Goal: Task Accomplishment & Management: Manage account settings

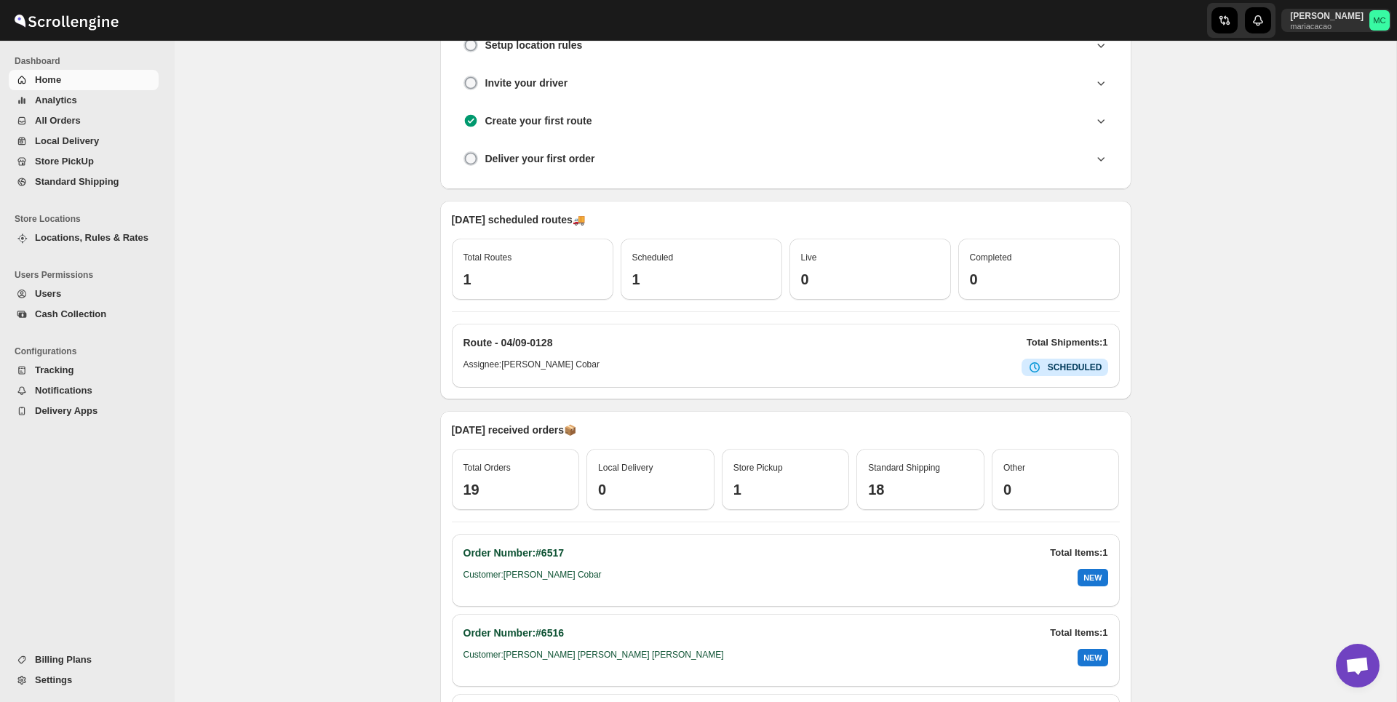
scroll to position [111, 0]
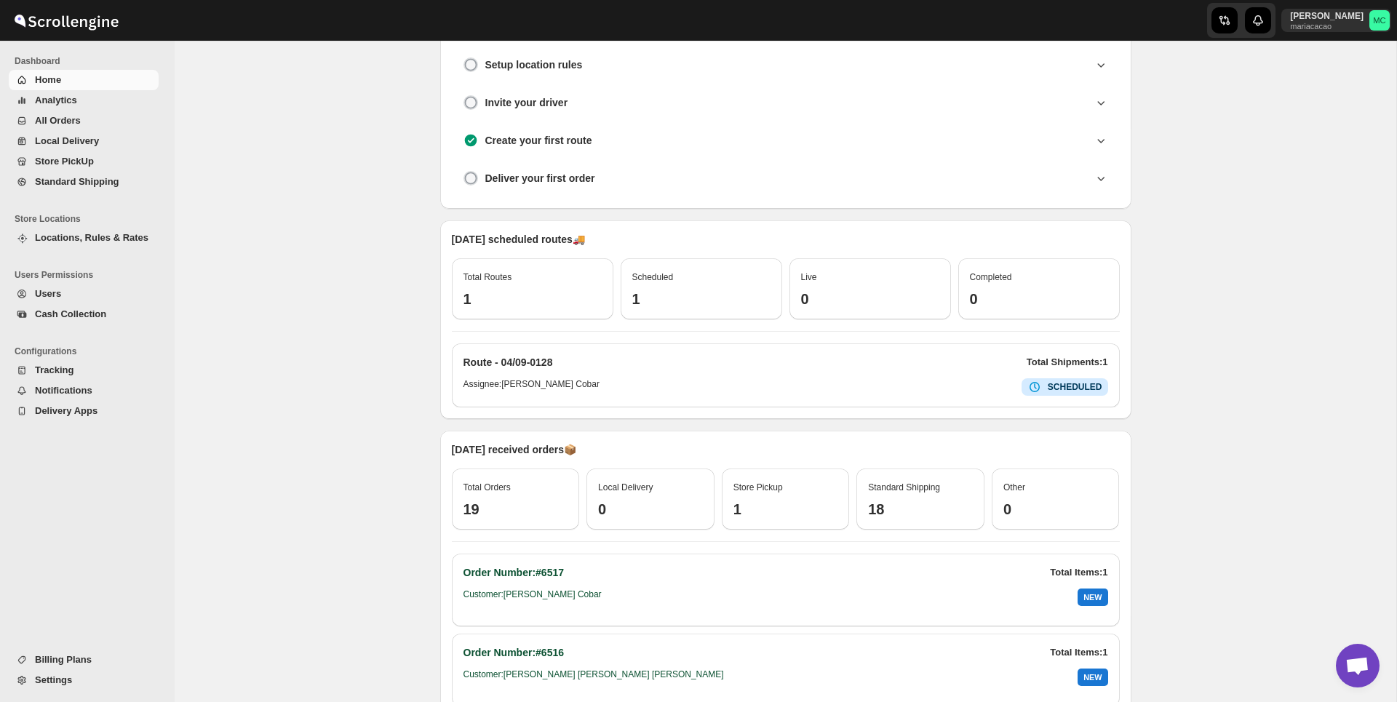
click at [61, 683] on span "Settings" at bounding box center [53, 679] width 37 height 11
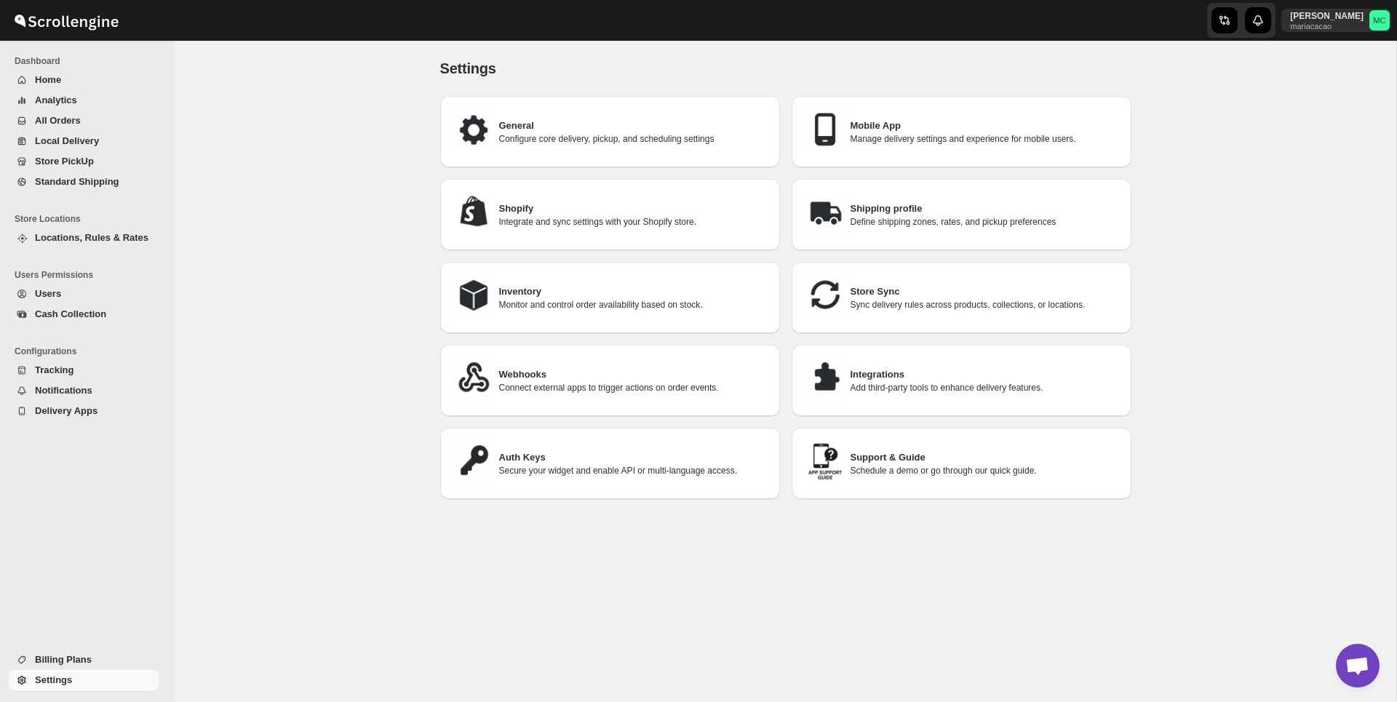
click at [637, 226] on p "Integrate and sync settings with your Shopify store." at bounding box center [633, 222] width 269 height 12
select select "SHIPMENT_DELIVERED"
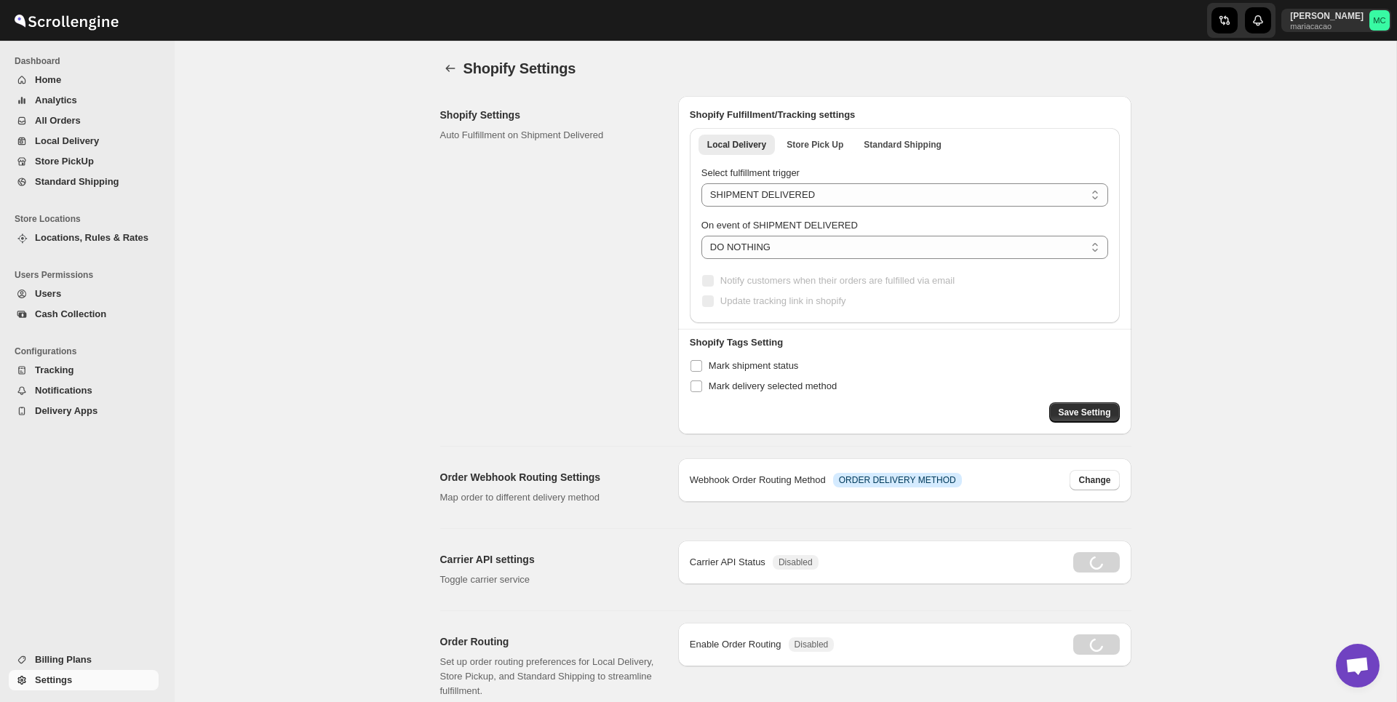
radio input "true"
click at [1307, 361] on div "Shopify Settings. This page is ready Shopify Settings Shopify Settings Auto Ful…" at bounding box center [785, 563] width 1221 height 1044
click at [447, 64] on icon "back" at bounding box center [450, 68] width 15 height 15
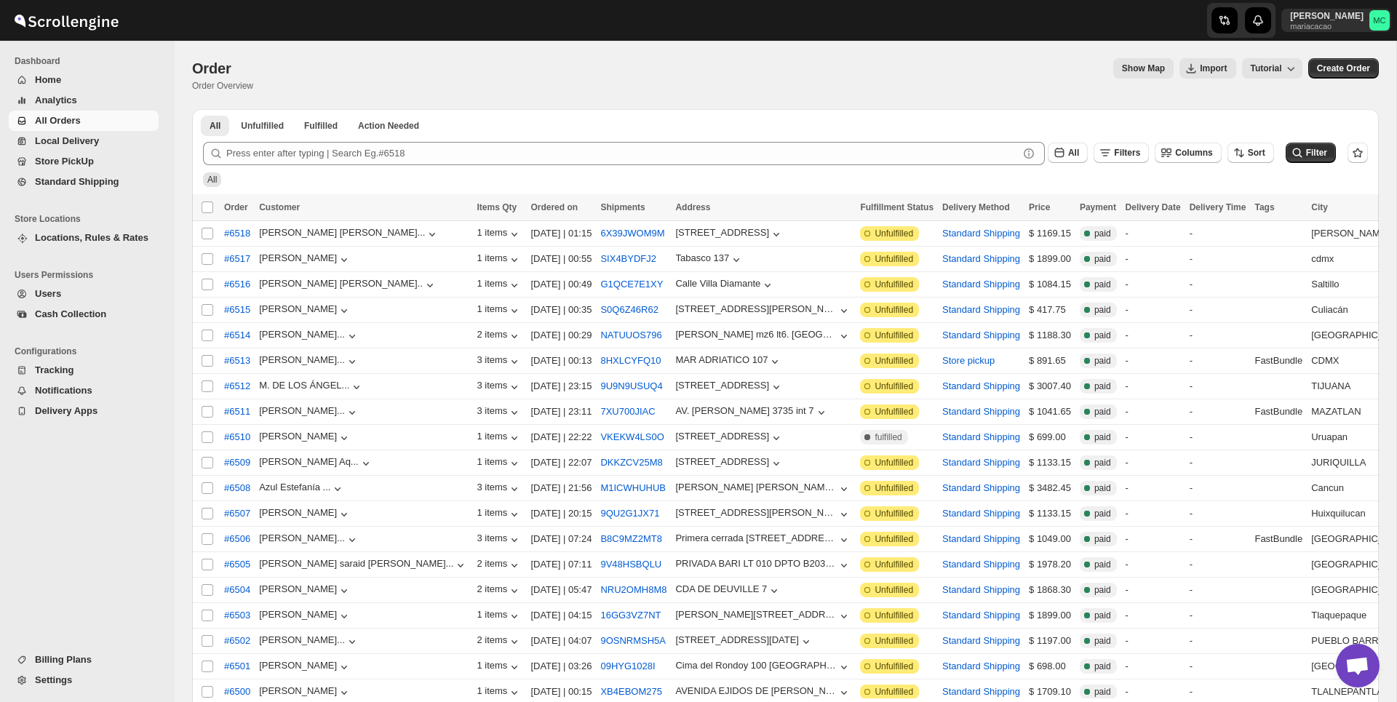
click at [69, 95] on span "Analytics" at bounding box center [56, 100] width 42 height 11
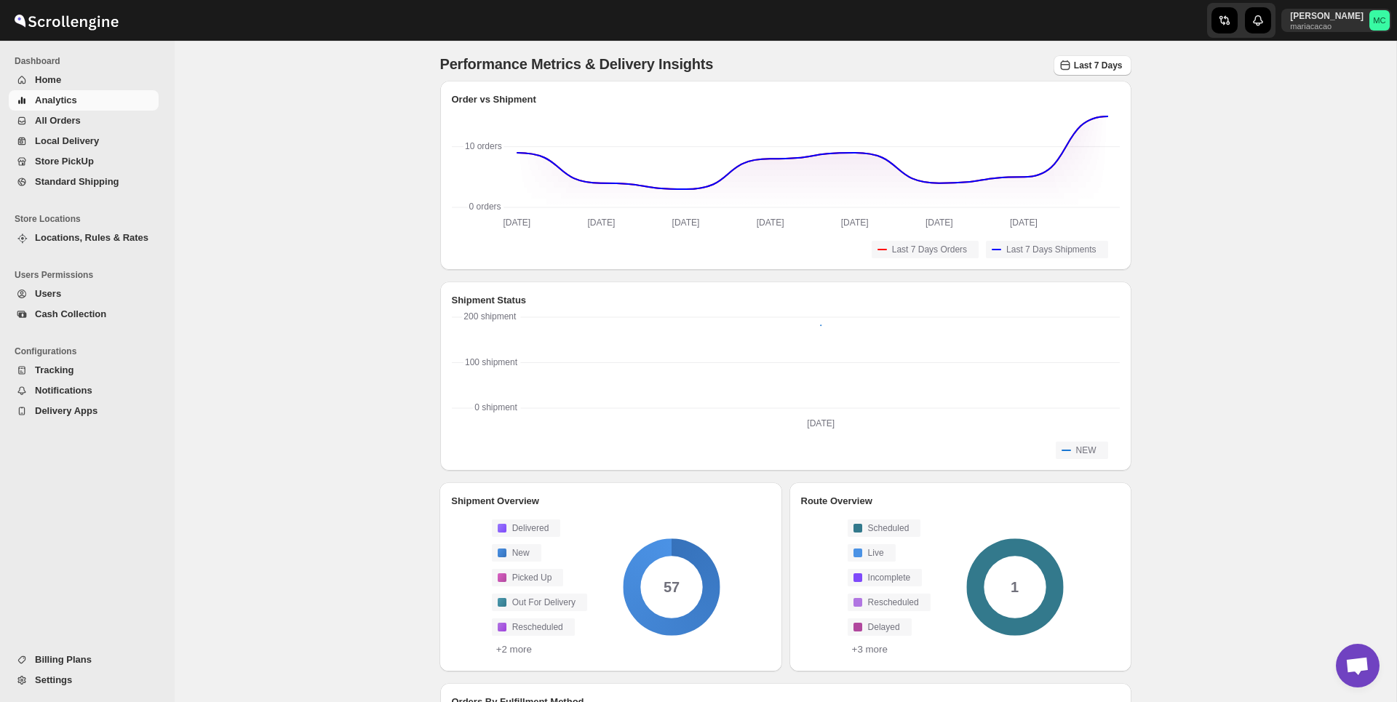
click at [62, 126] on span "All Orders" at bounding box center [58, 120] width 46 height 11
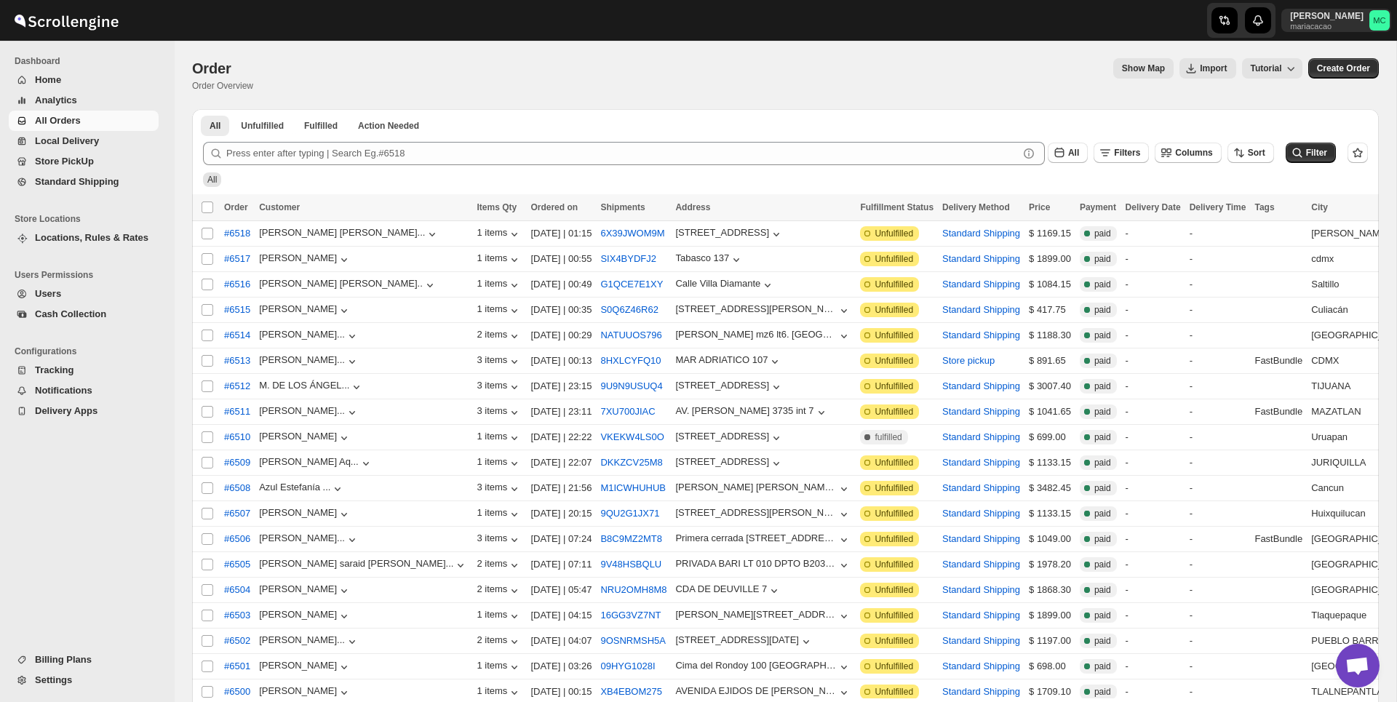
click at [62, 96] on span "Analytics" at bounding box center [56, 100] width 42 height 11
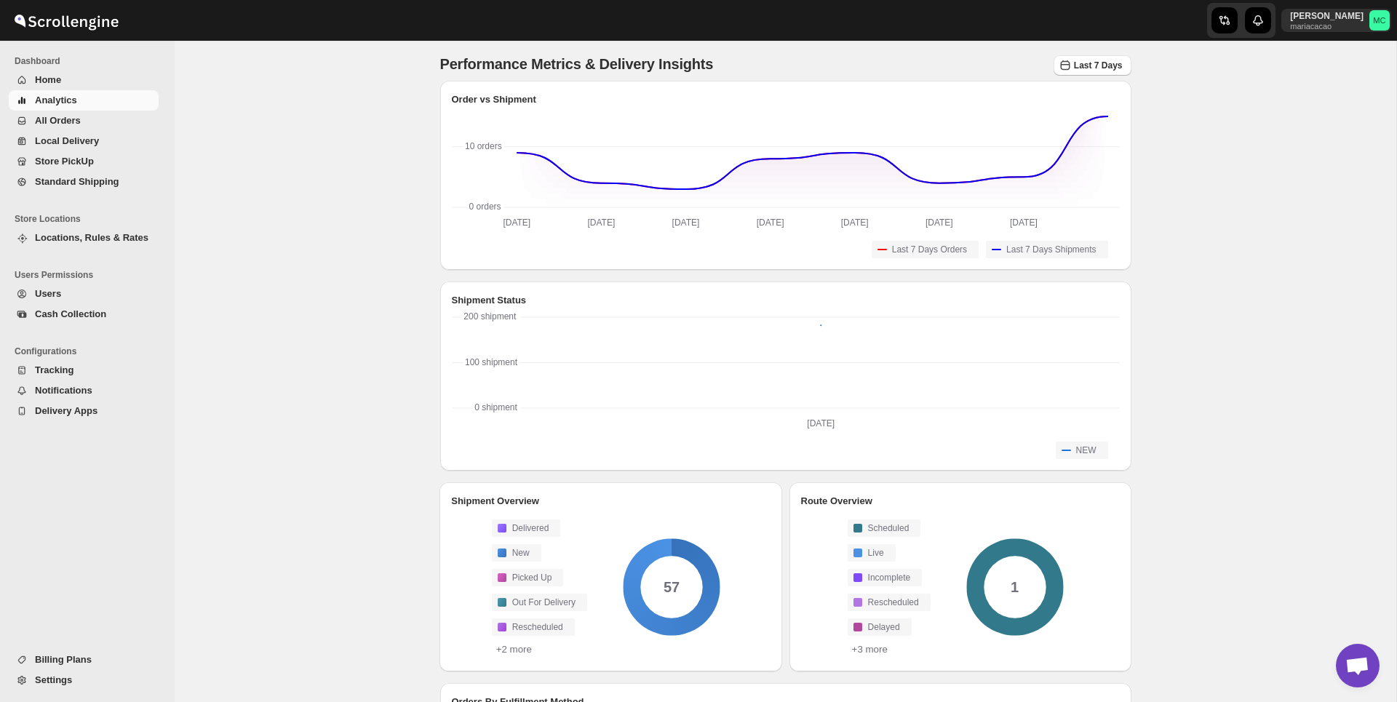
click at [1342, 33] on div "Maria Cobar mariacacao MC" at bounding box center [1339, 20] width 116 height 41
click at [1334, 20] on p "Maria Cobar" at bounding box center [1326, 16] width 73 height 12
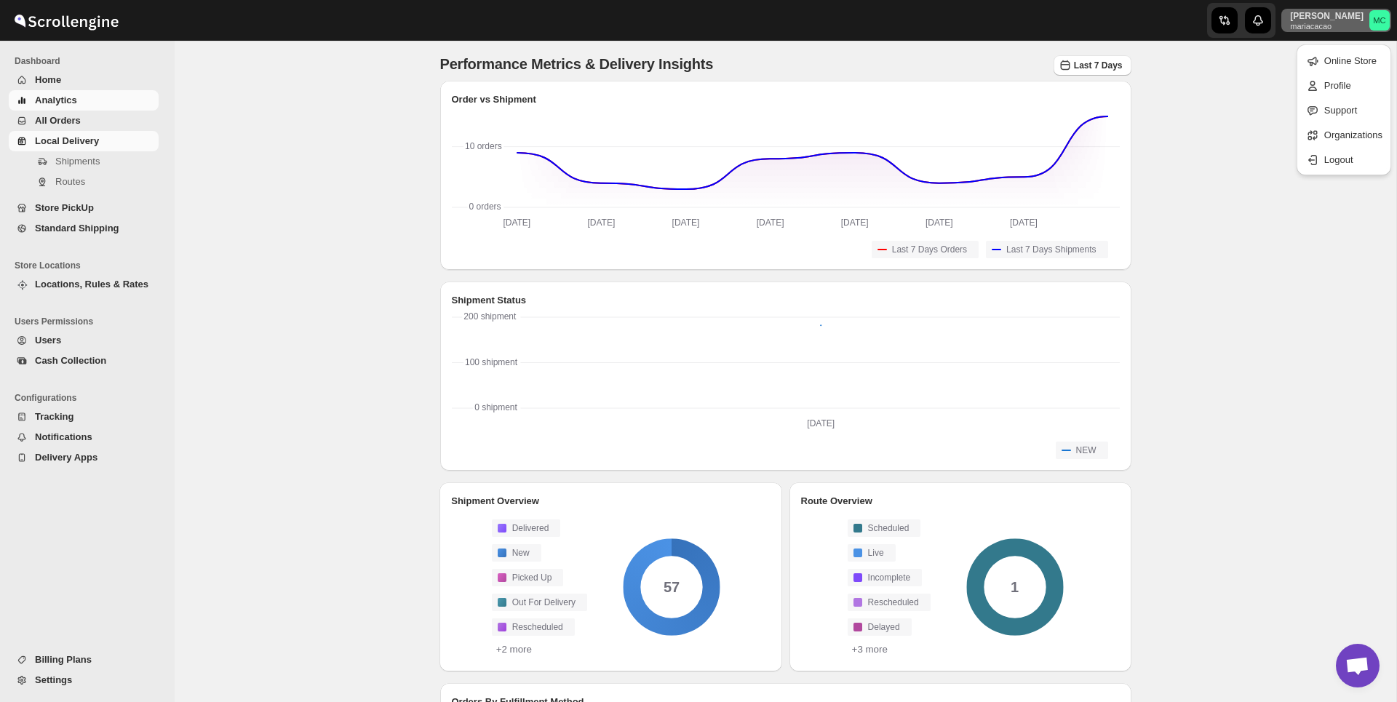
click at [76, 142] on span "Local Delivery" at bounding box center [67, 140] width 64 height 11
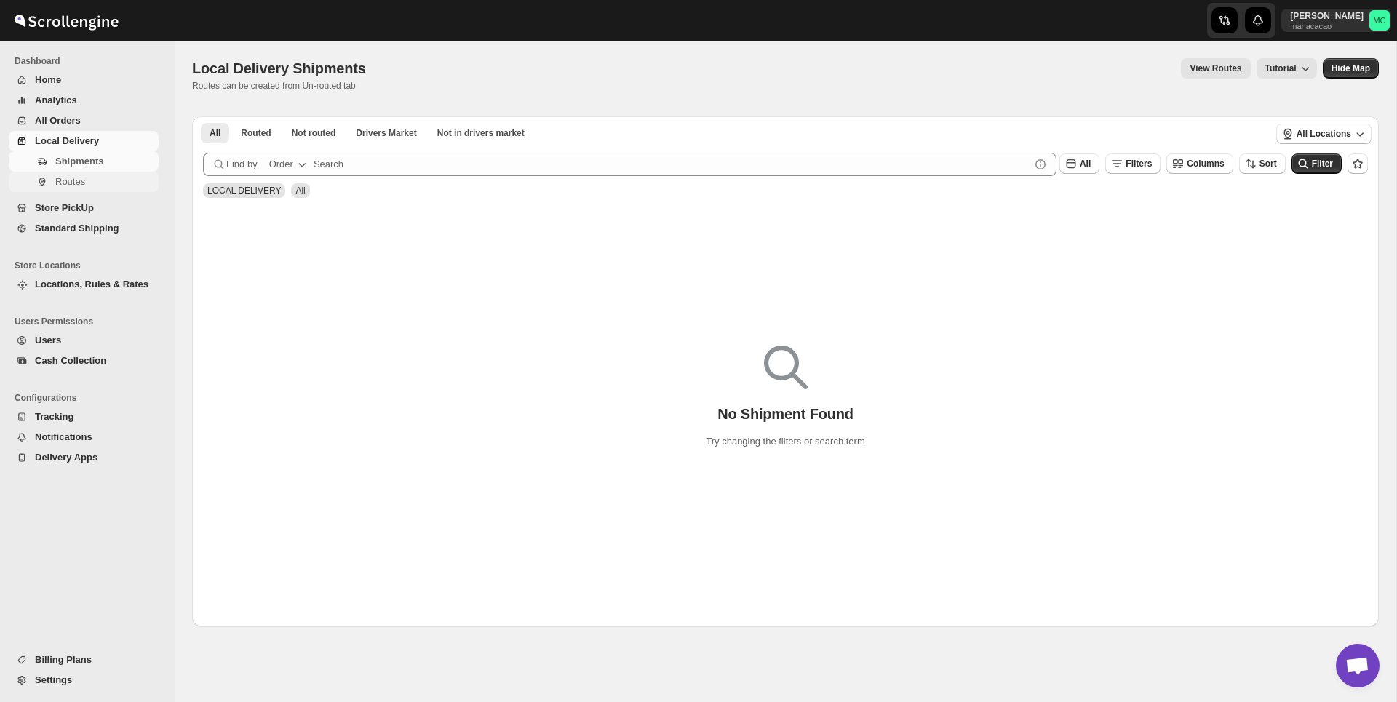
click at [82, 187] on span "Routes" at bounding box center [70, 181] width 30 height 11
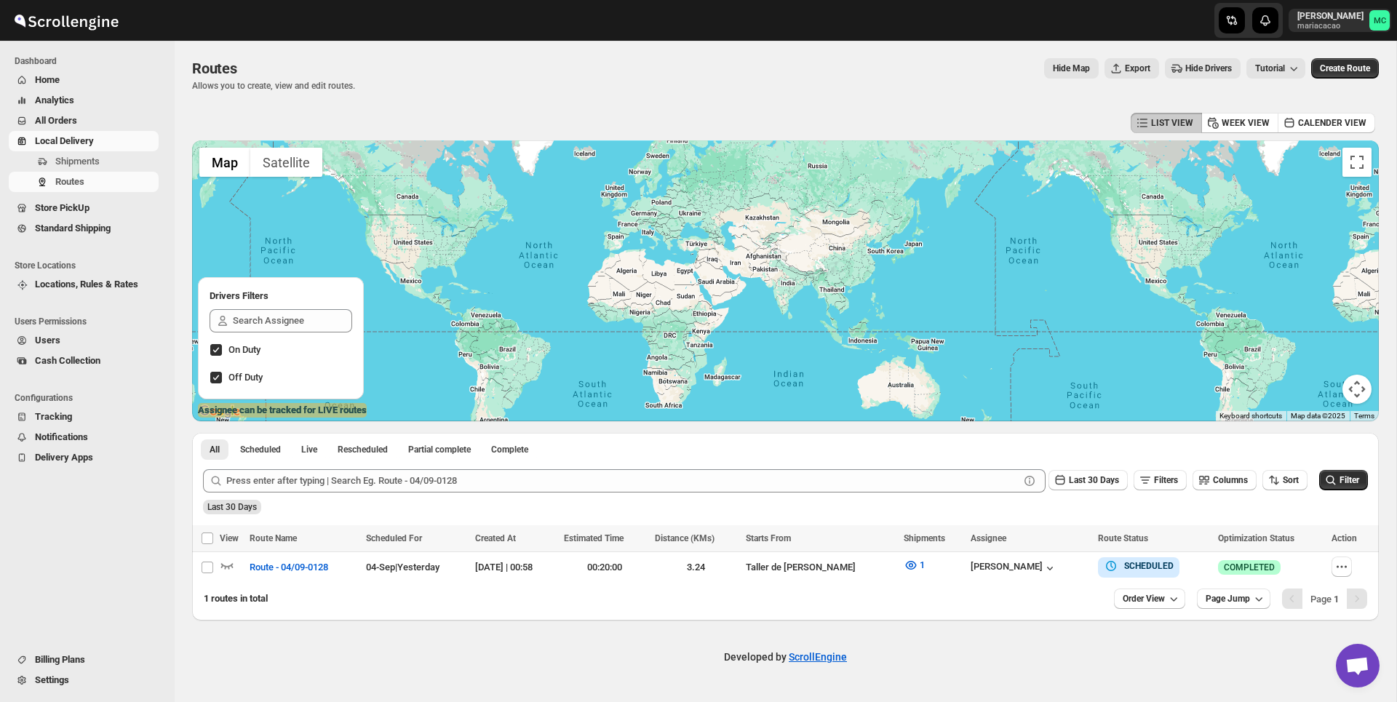
click at [76, 210] on span "Store PickUp" at bounding box center [62, 207] width 55 height 11
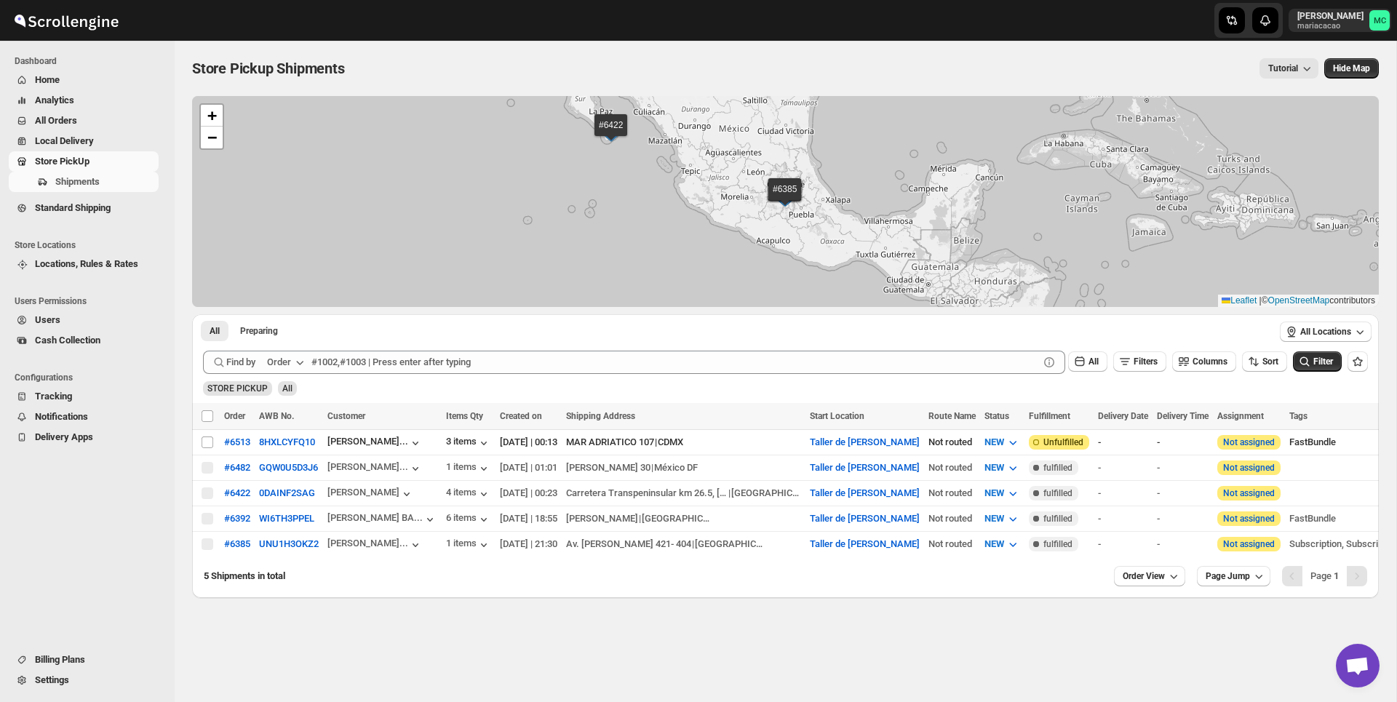
click at [76, 210] on span "Standard Shipping" at bounding box center [73, 207] width 76 height 11
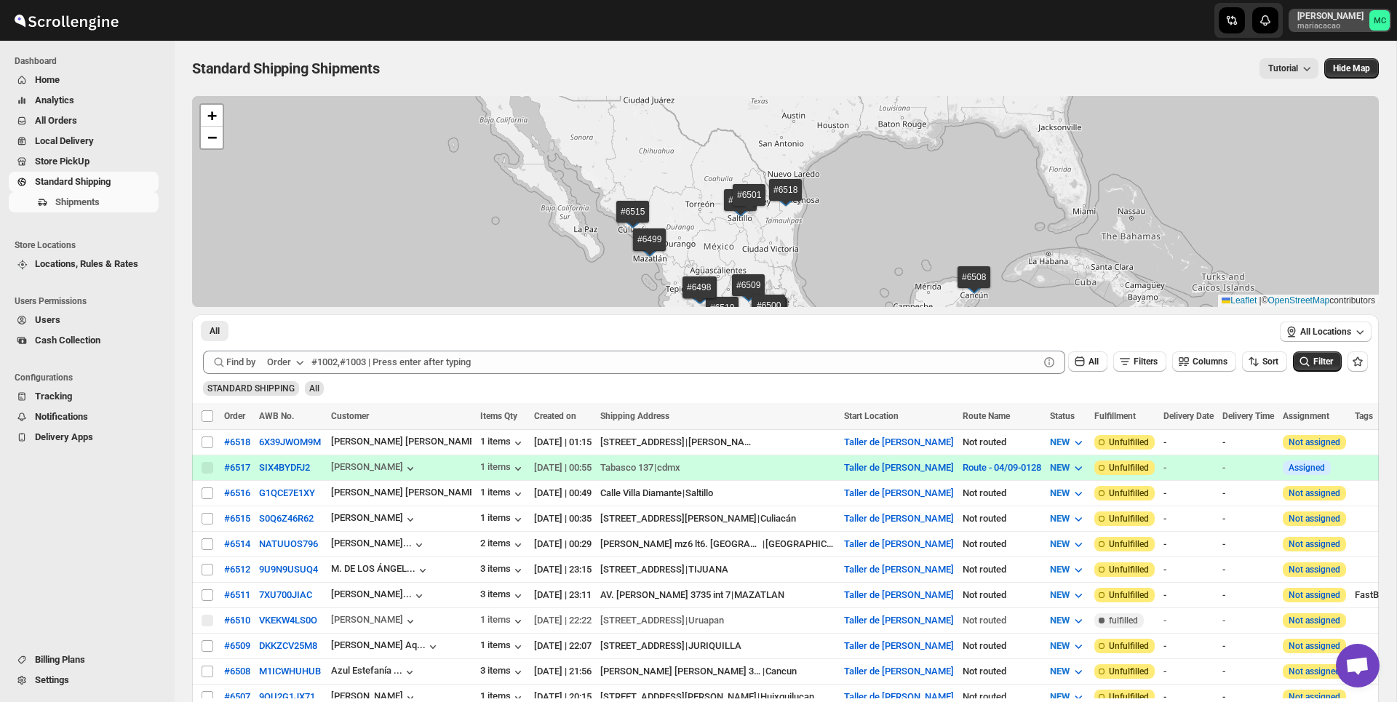
click at [1359, 12] on p "Maria Cobar" at bounding box center [1330, 16] width 66 height 12
click at [1316, 162] on div "Logout" at bounding box center [1343, 160] width 77 height 15
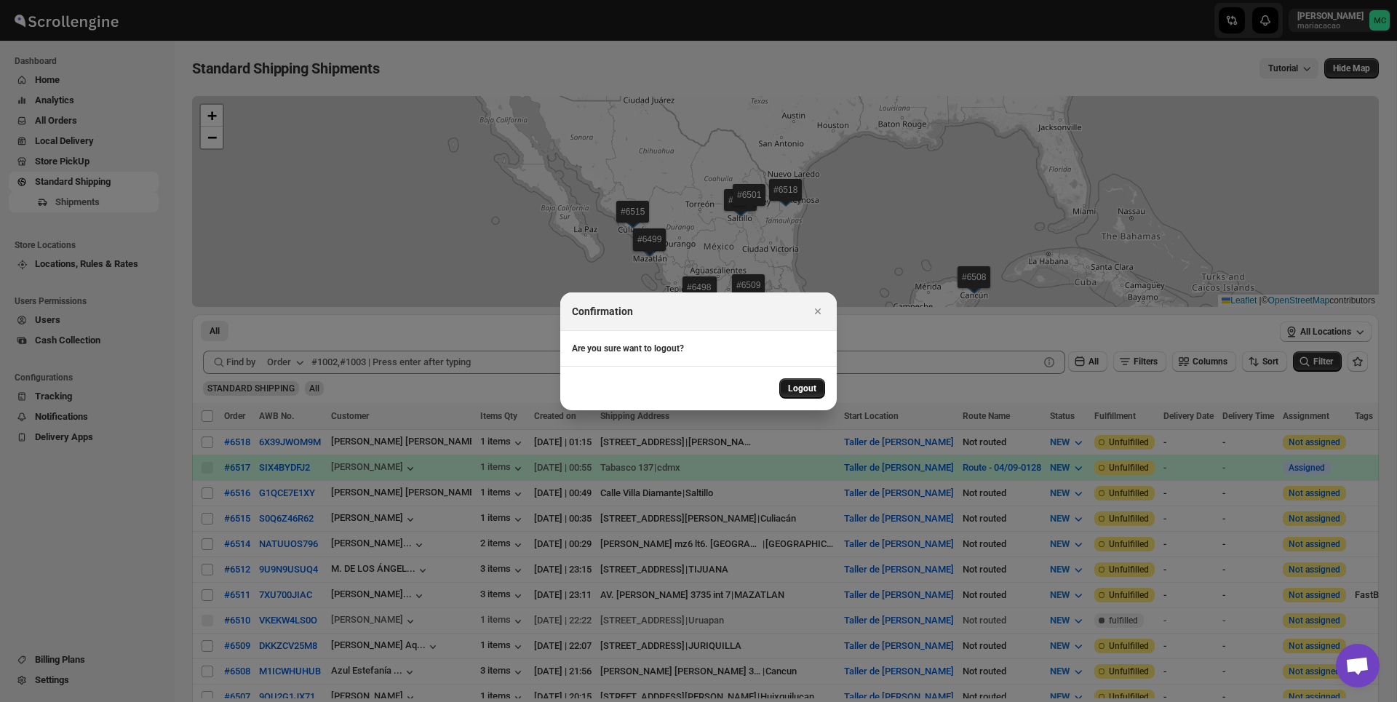
click at [789, 387] on span "Logout" at bounding box center [802, 389] width 28 height 12
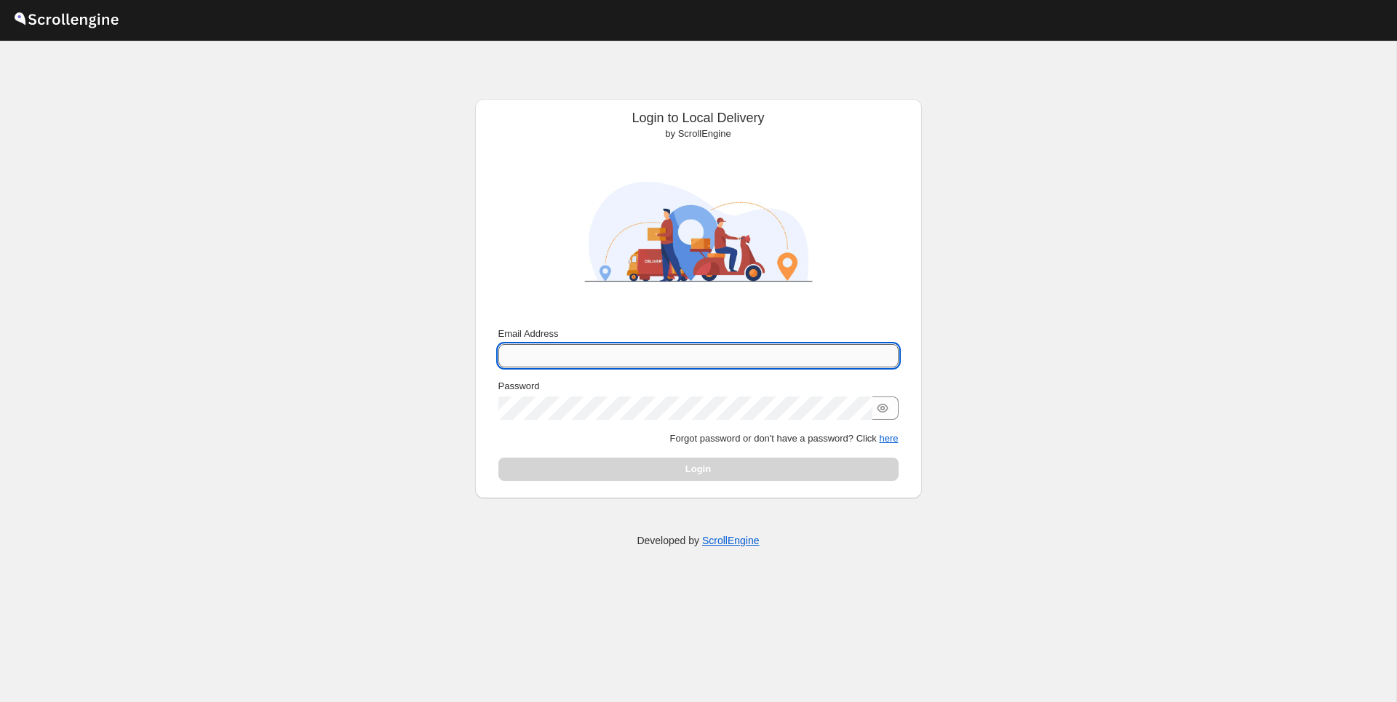
click at [693, 362] on input "Email Address" at bounding box center [698, 355] width 400 height 23
type input "[PERSON_NAME][EMAIL_ADDRESS][DOMAIN_NAME]"
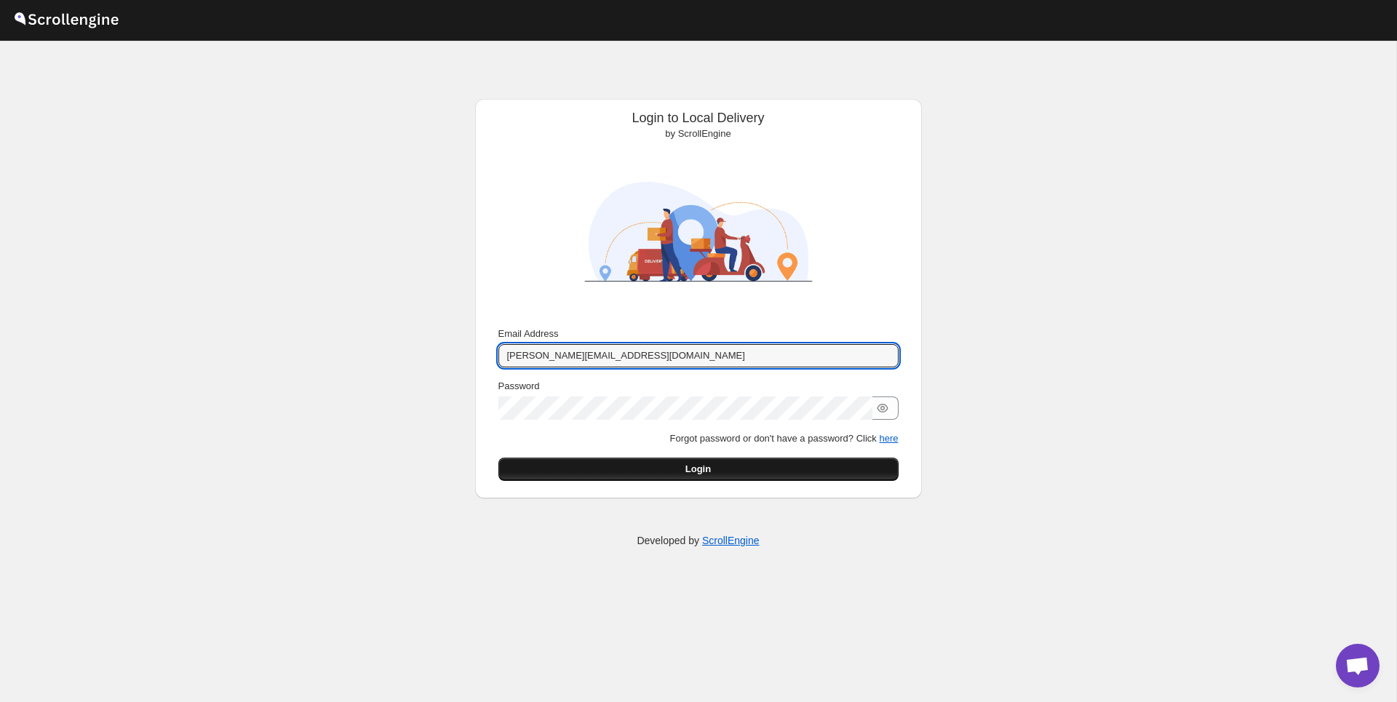
click at [769, 467] on button "Login" at bounding box center [698, 469] width 400 height 23
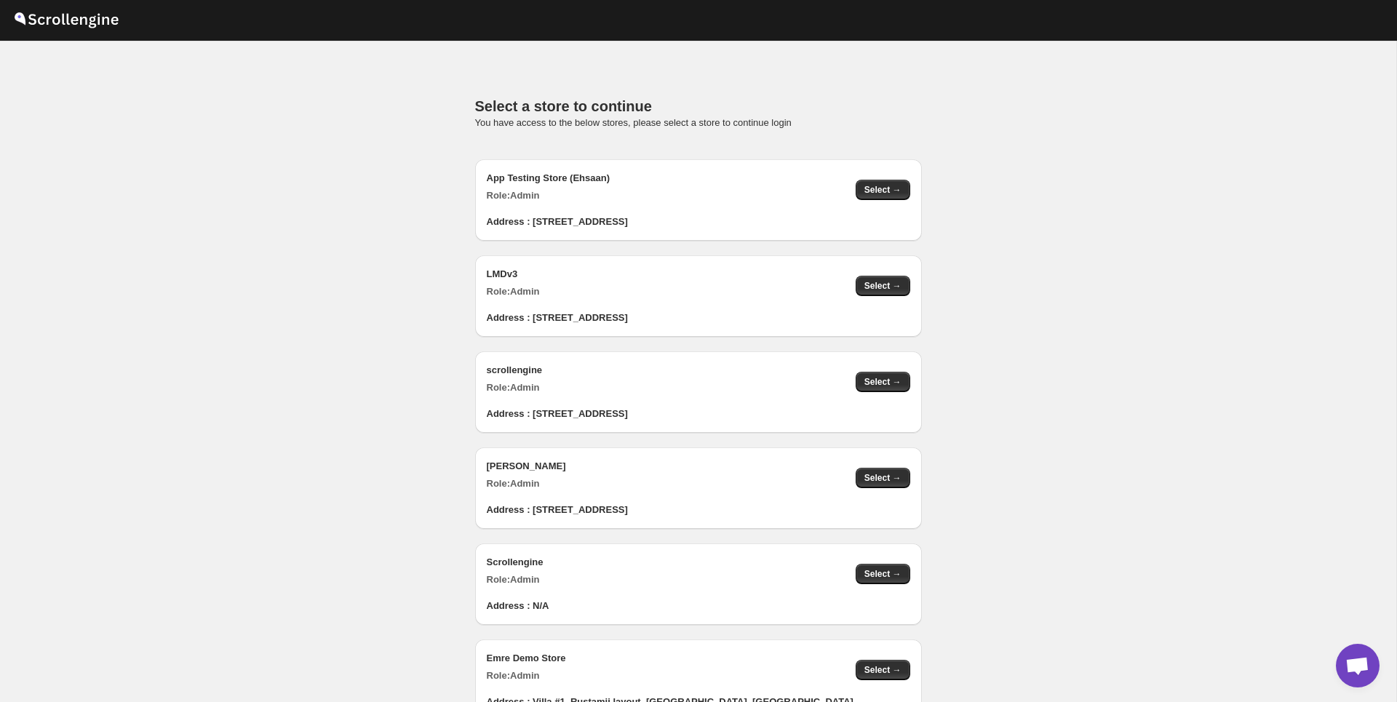
scroll to position [1459, 0]
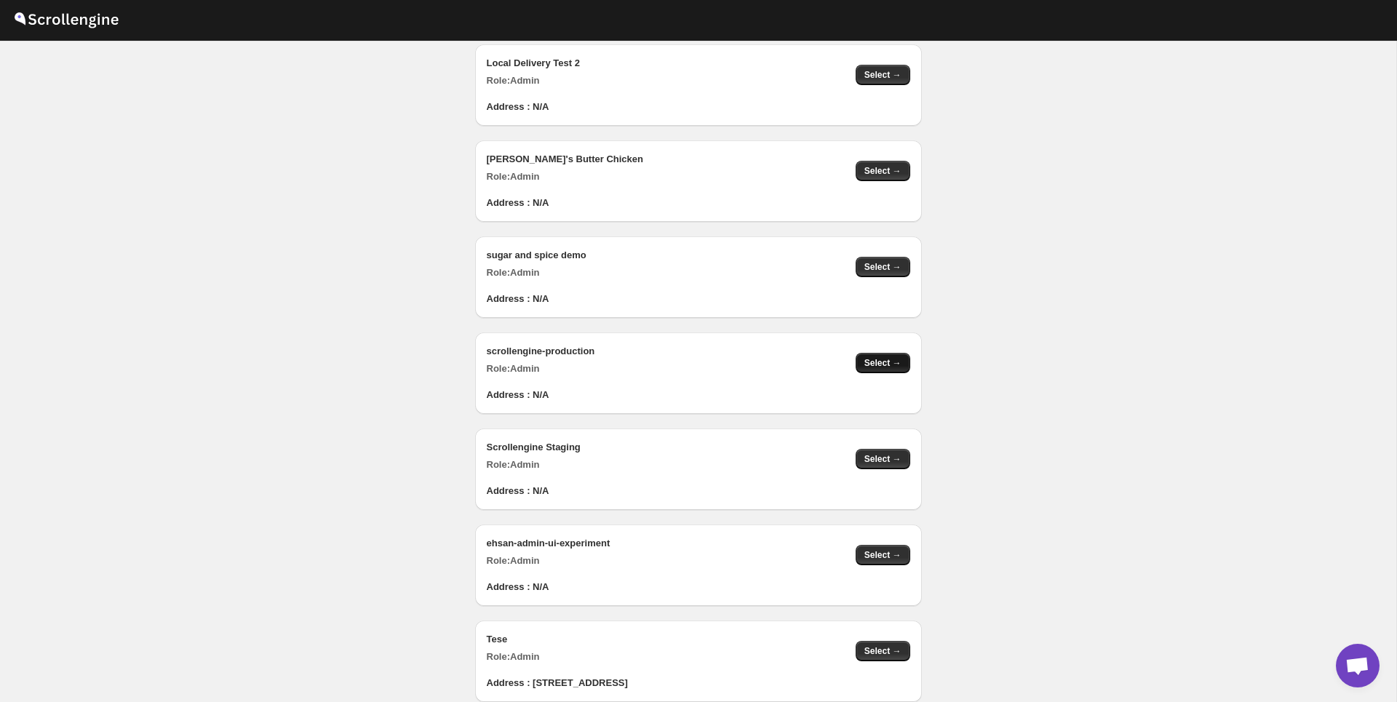
click at [875, 367] on span "Select →" at bounding box center [882, 363] width 37 height 12
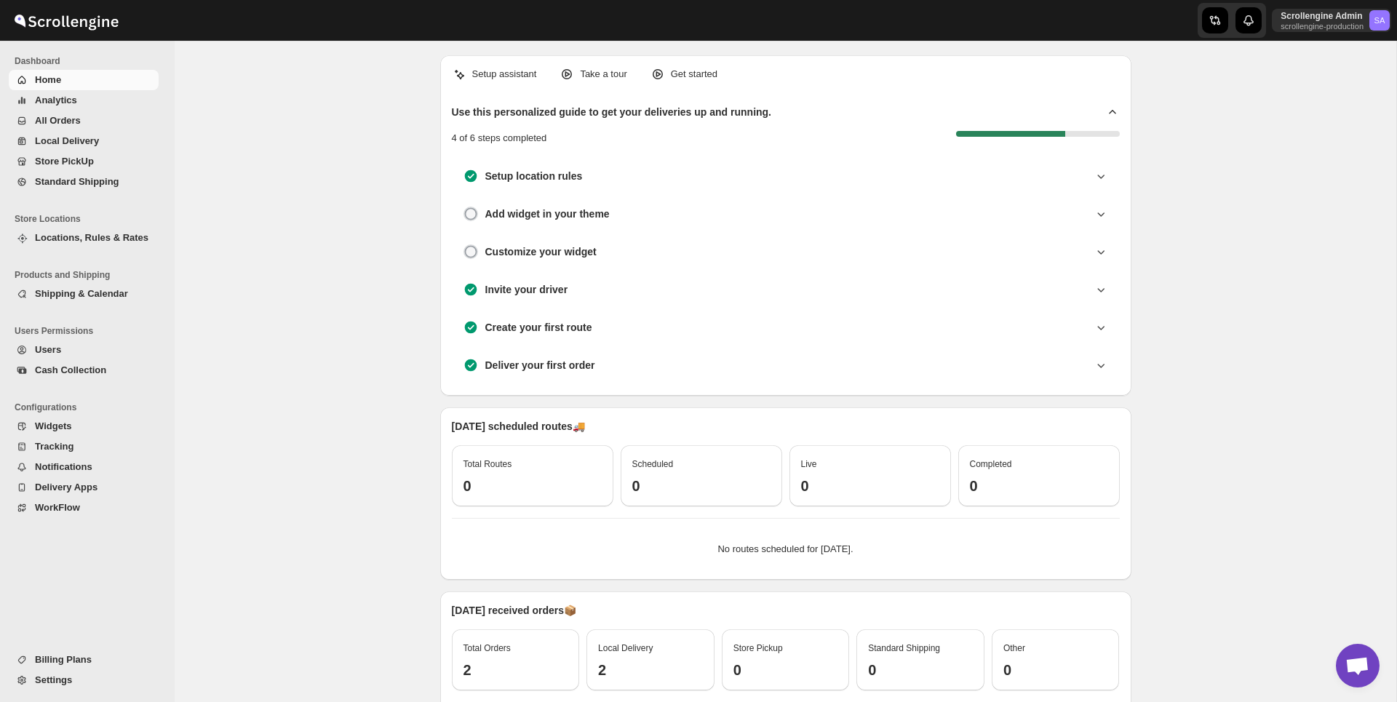
click at [1250, 264] on div "Setup assistant Take a tour Get started Use this personalized guide to get your…" at bounding box center [785, 499] width 1221 height 917
click at [70, 121] on span "All Orders" at bounding box center [58, 120] width 46 height 11
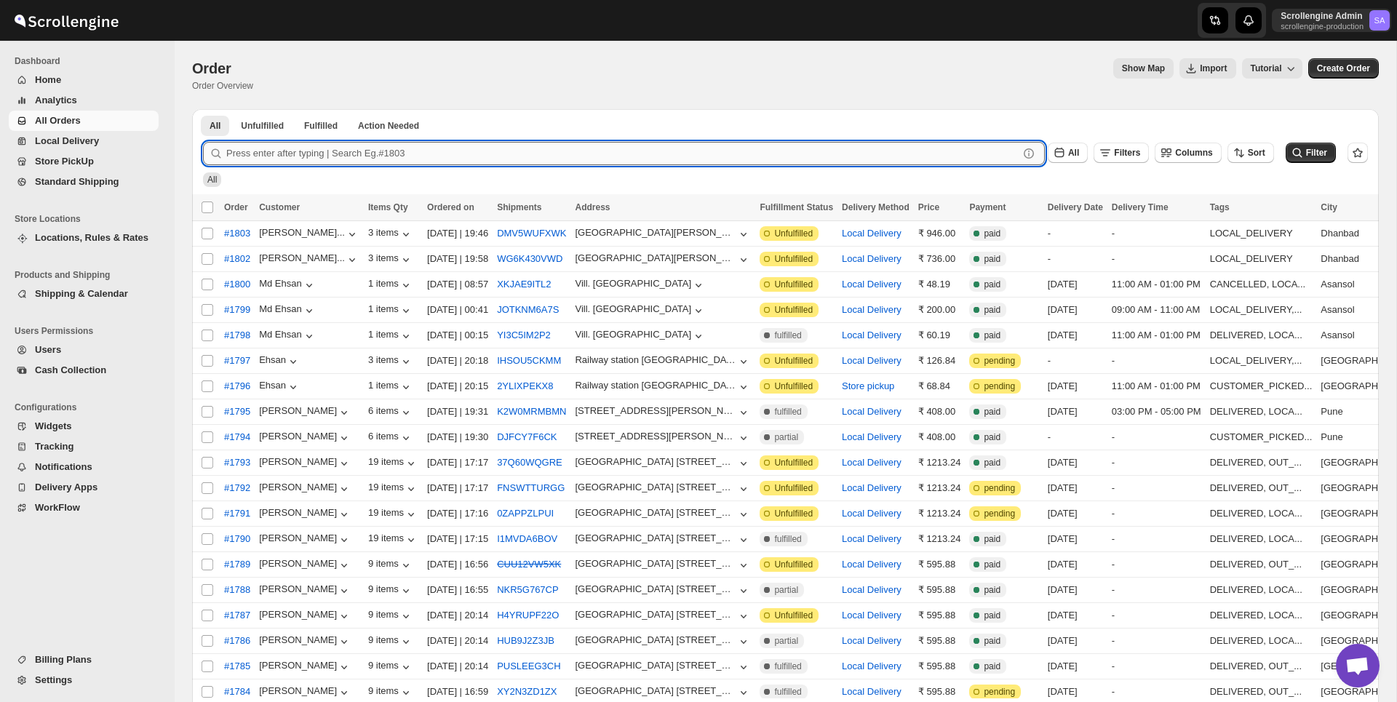
click at [274, 160] on input "text" at bounding box center [622, 153] width 792 height 23
